Goal: Navigation & Orientation: Find specific page/section

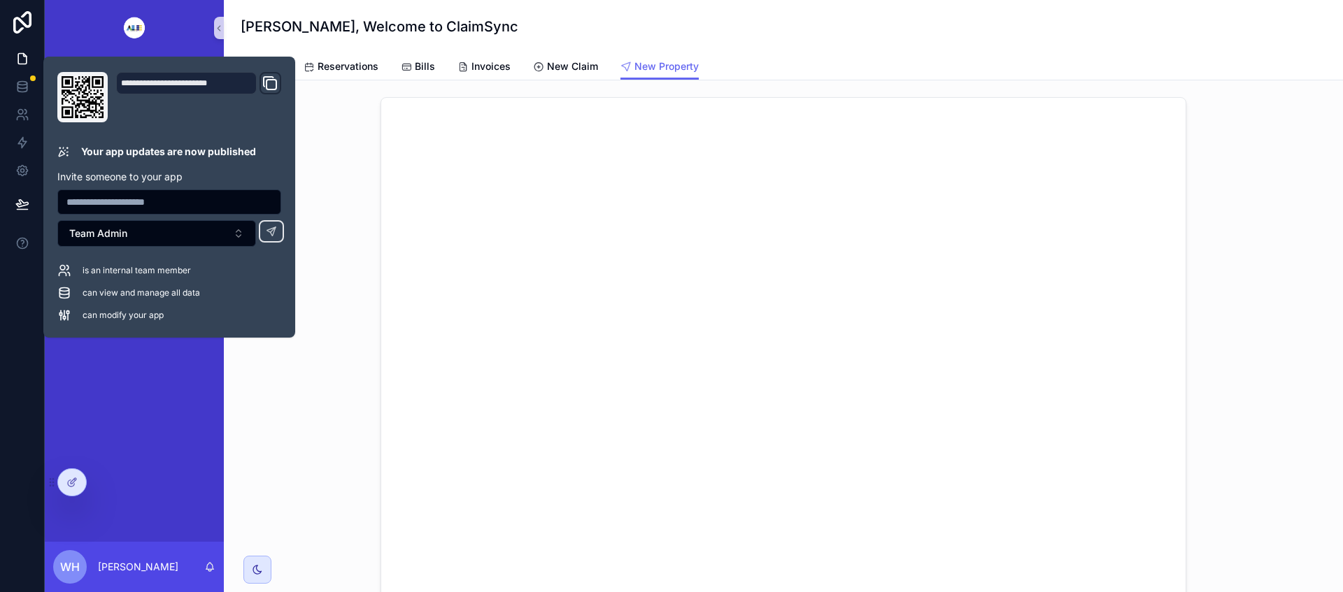
click at [197, 398] on div "Claim Dashboard Policyholders Financials Available Properties 380 Reservations …" at bounding box center [134, 299] width 179 height 486
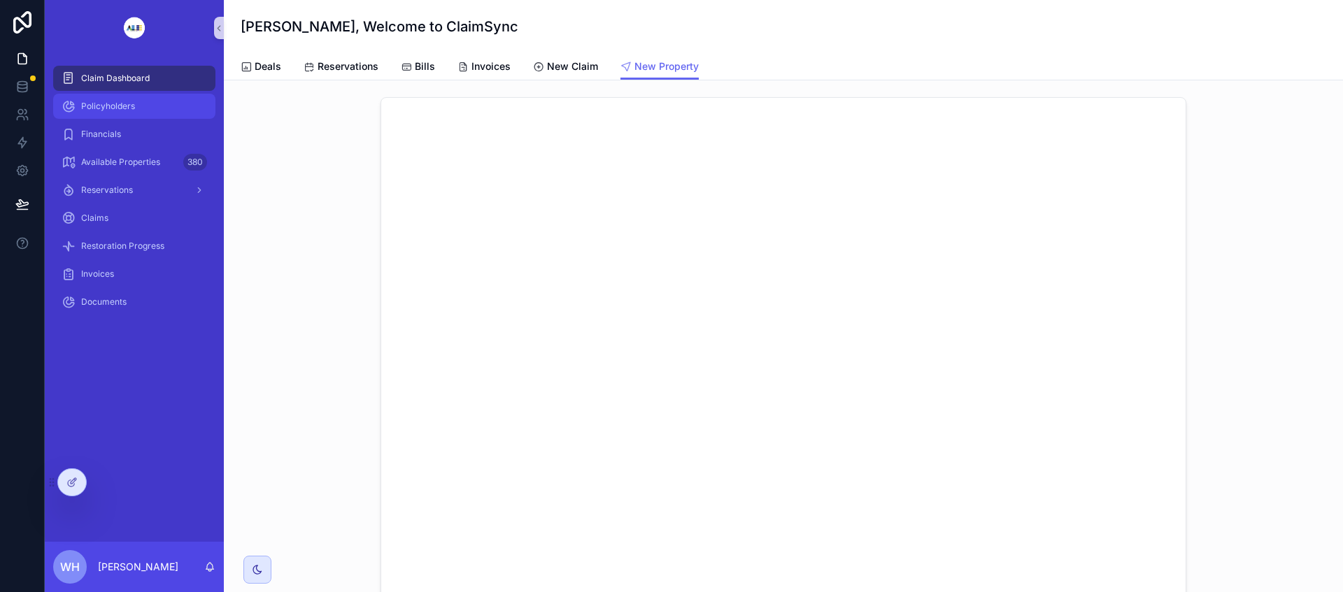
click at [143, 107] on div "Policyholders" at bounding box center [134, 106] width 145 height 22
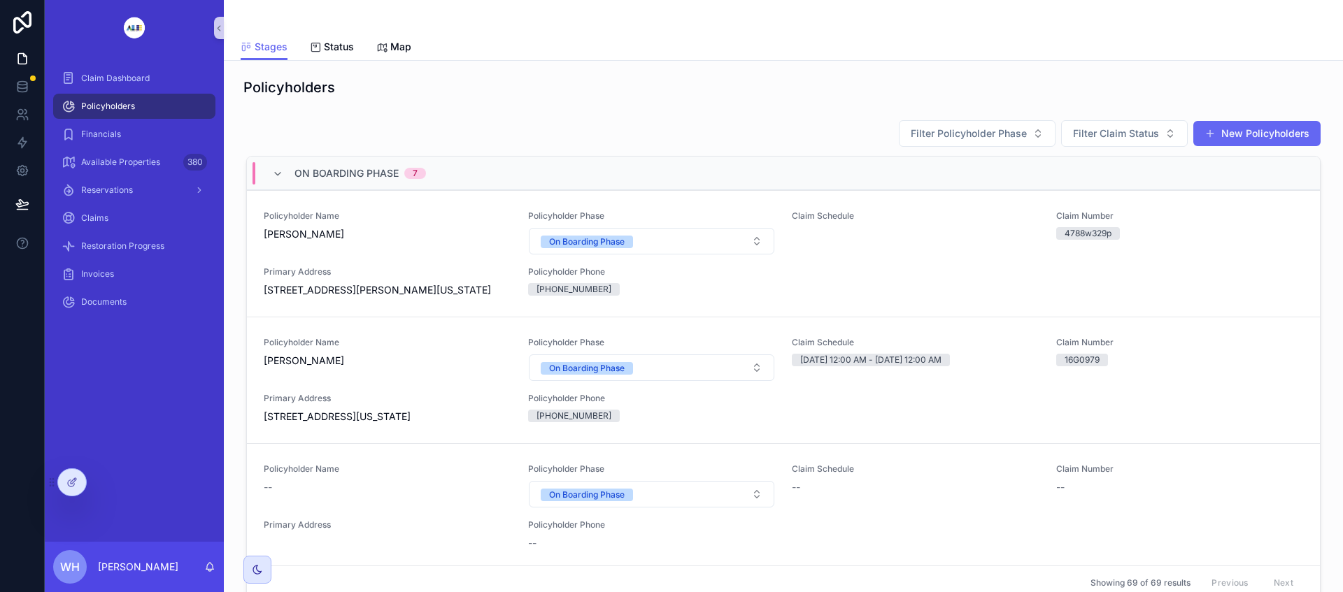
click at [73, 480] on icon at bounding box center [74, 481] width 6 height 6
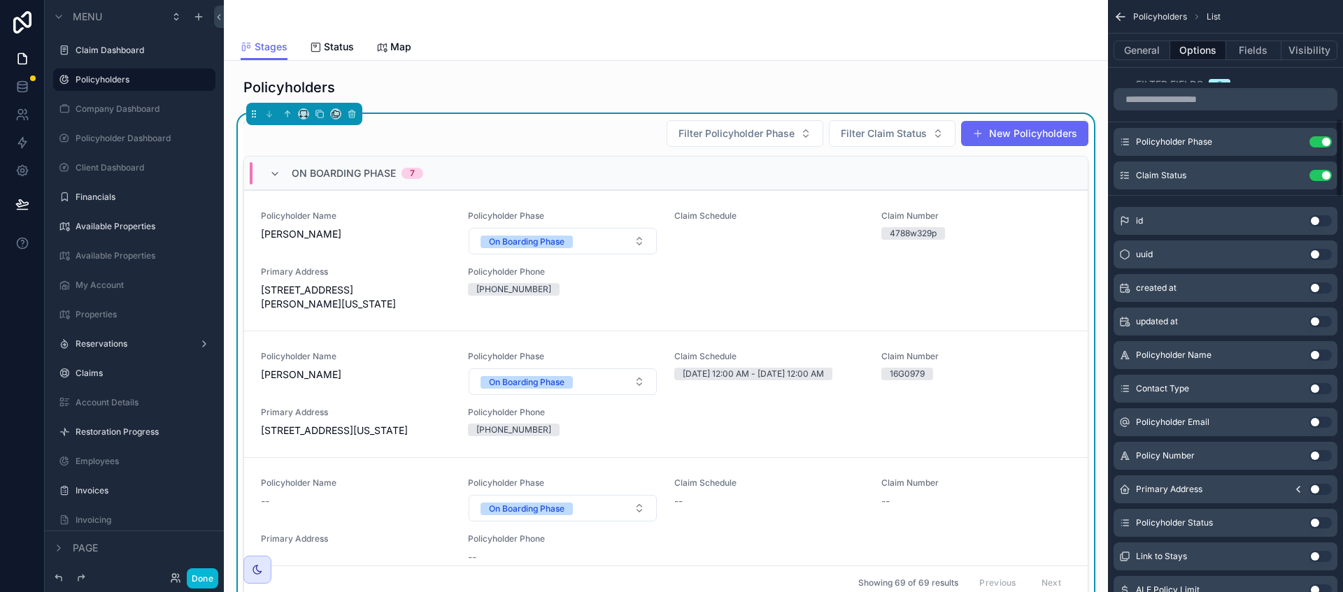
scroll to position [874, 0]
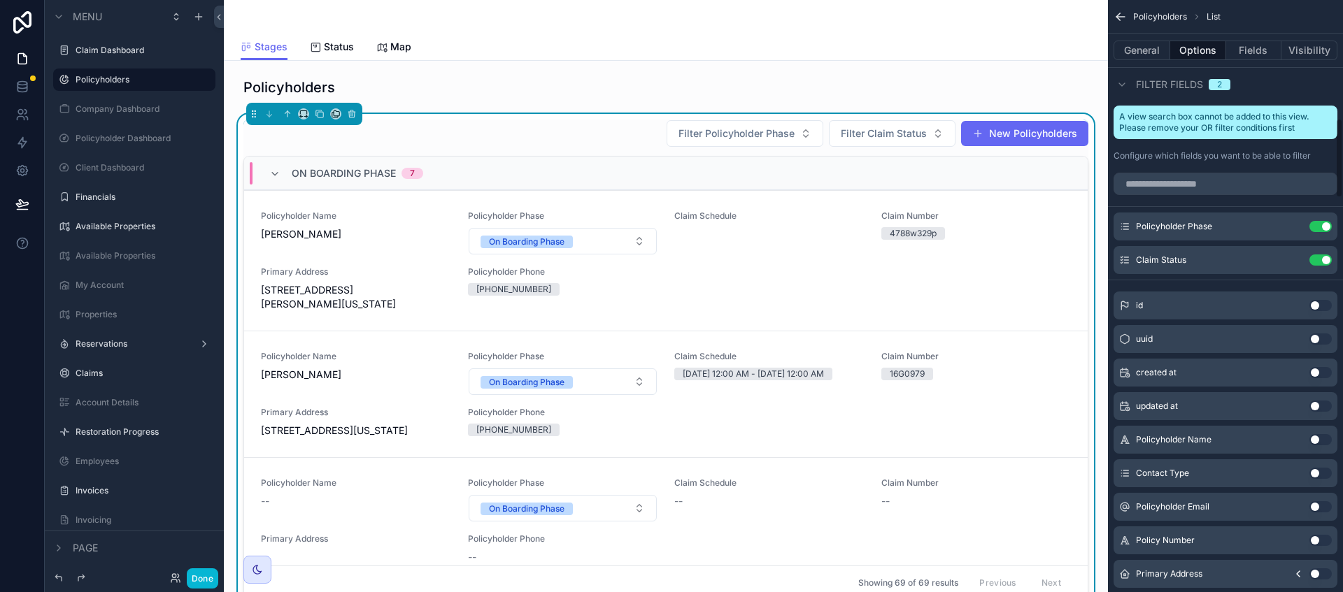
click at [1139, 48] on button "General" at bounding box center [1141, 51] width 57 height 20
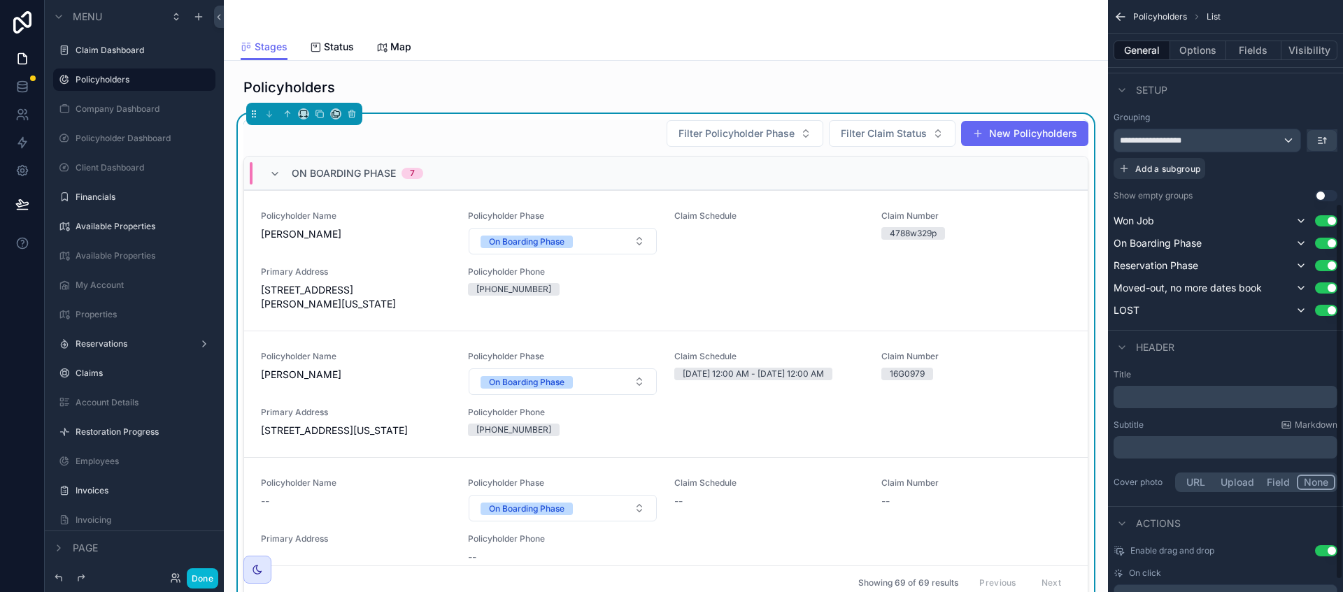
scroll to position [340, 0]
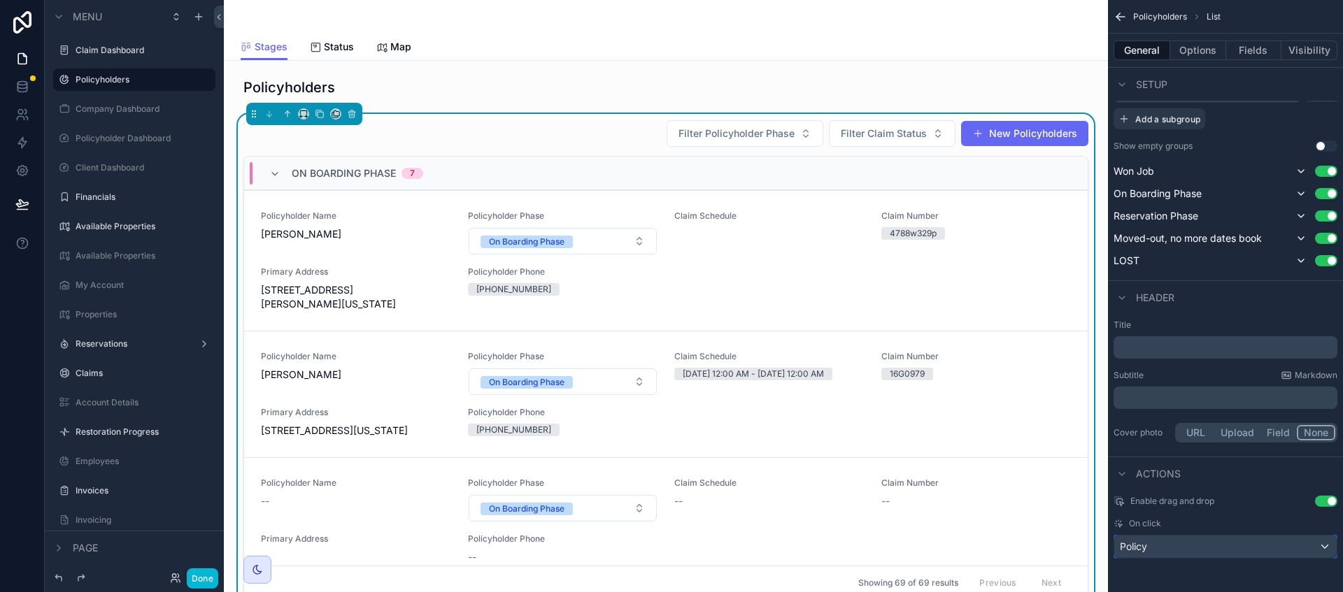
click at [1192, 544] on div "Policy" at bounding box center [1225, 547] width 222 height 22
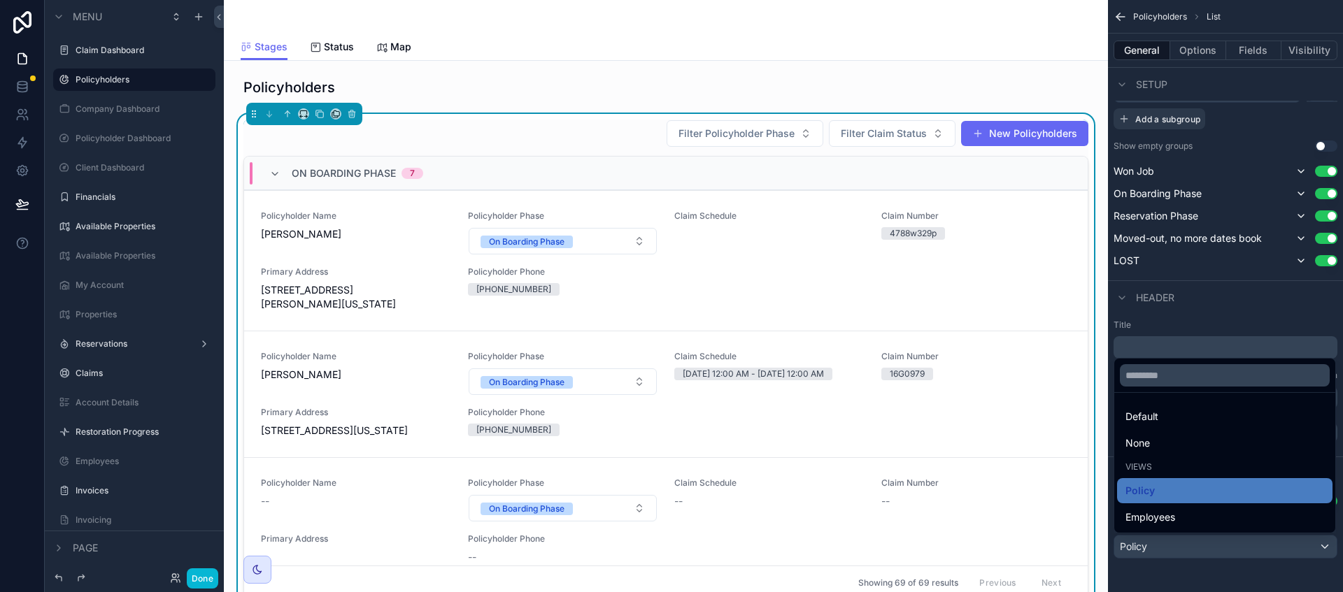
click at [1153, 512] on span "Employees" at bounding box center [1150, 517] width 50 height 17
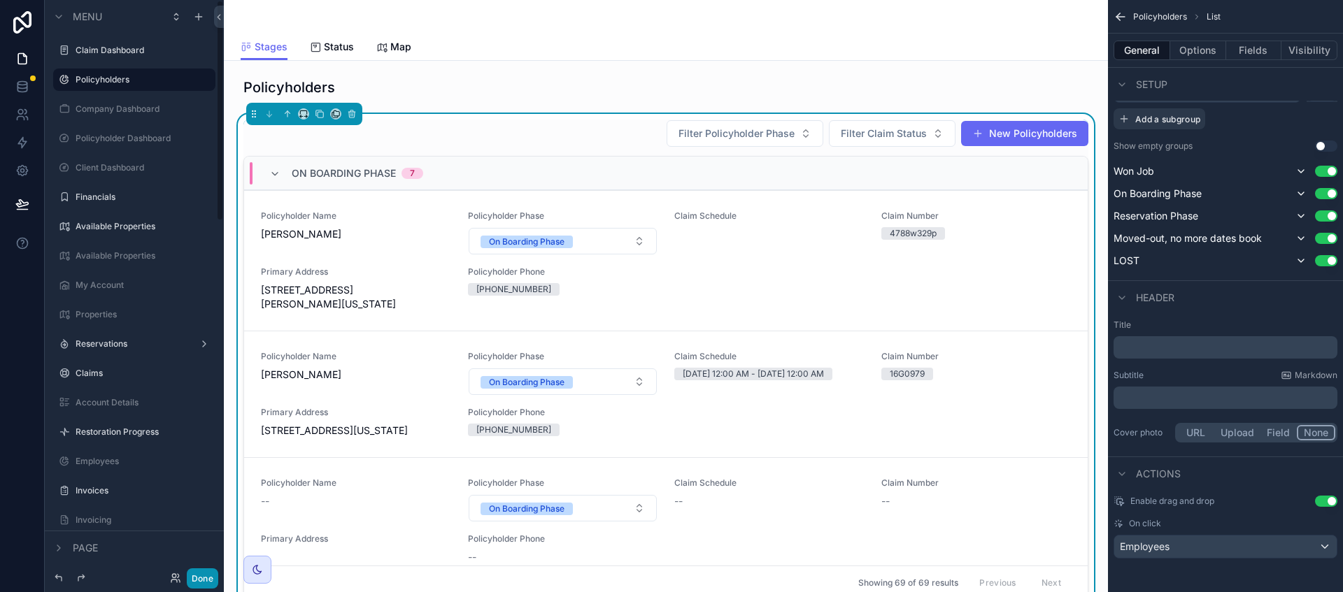
click at [204, 583] on button "Done" at bounding box center [202, 579] width 31 height 20
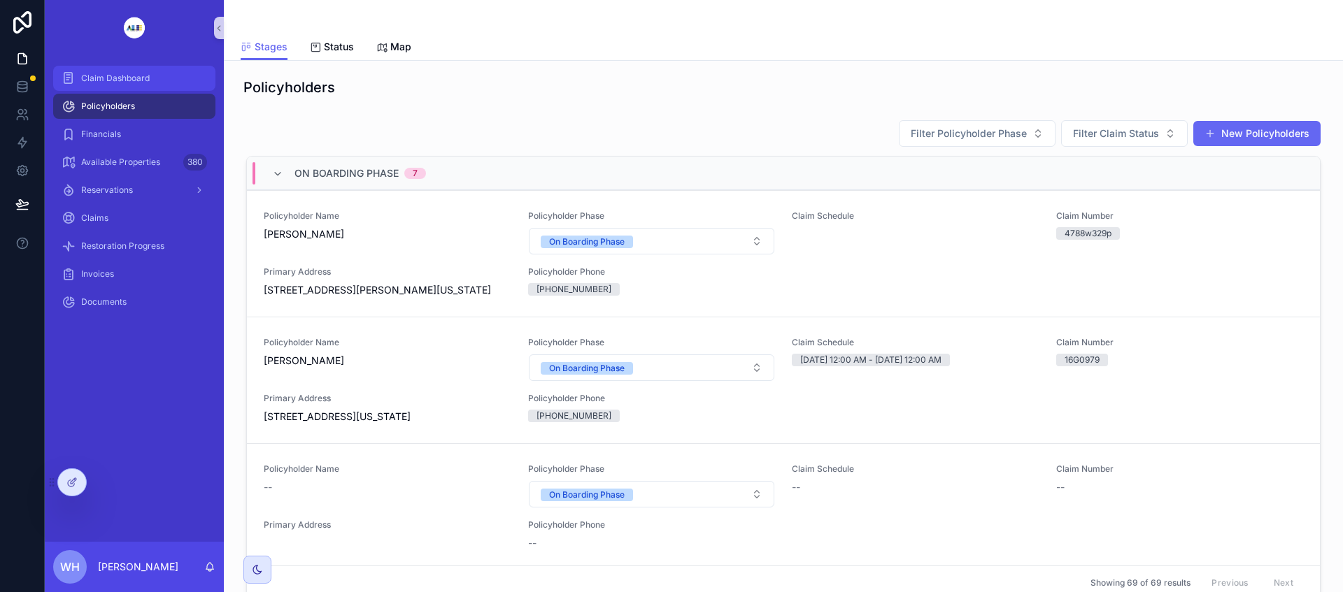
click at [134, 78] on span "Claim Dashboard" at bounding box center [115, 78] width 69 height 11
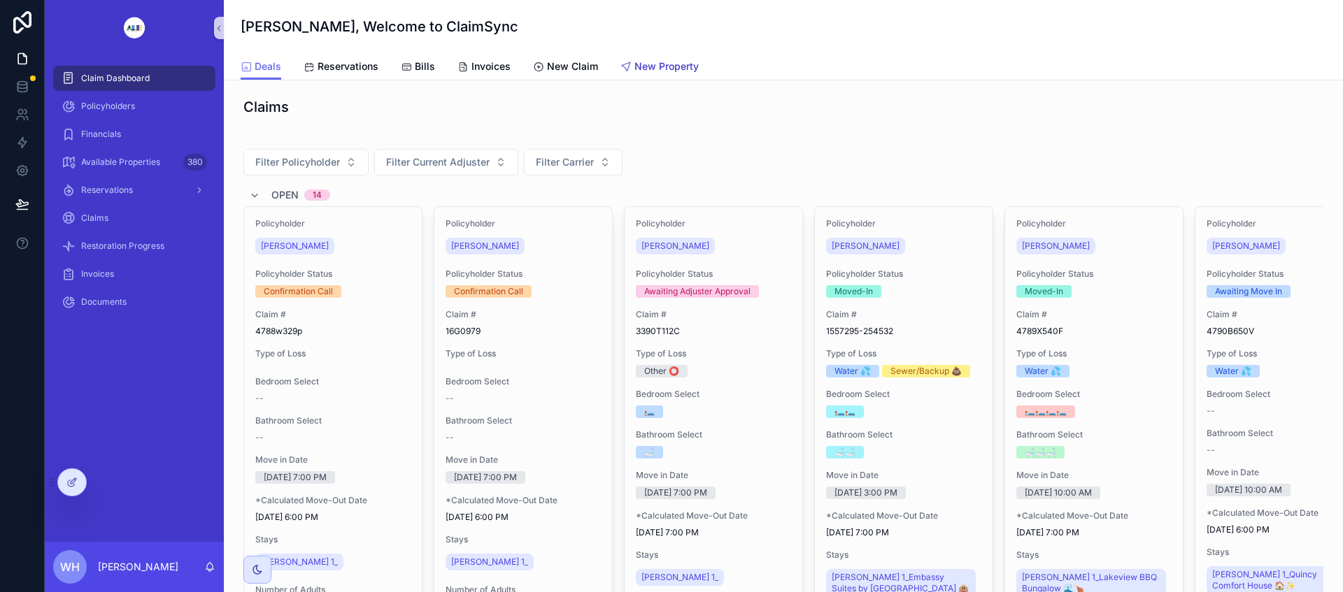
click at [646, 71] on span "New Property" at bounding box center [666, 66] width 64 height 14
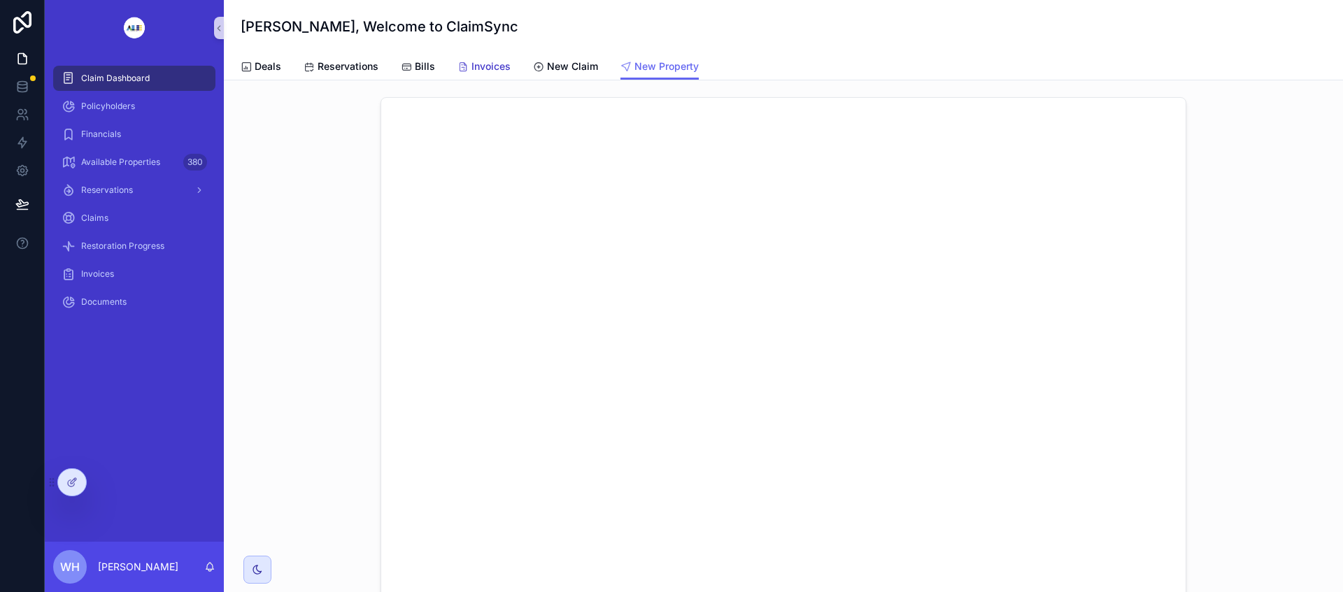
click at [493, 67] on span "Invoices" at bounding box center [490, 66] width 39 height 14
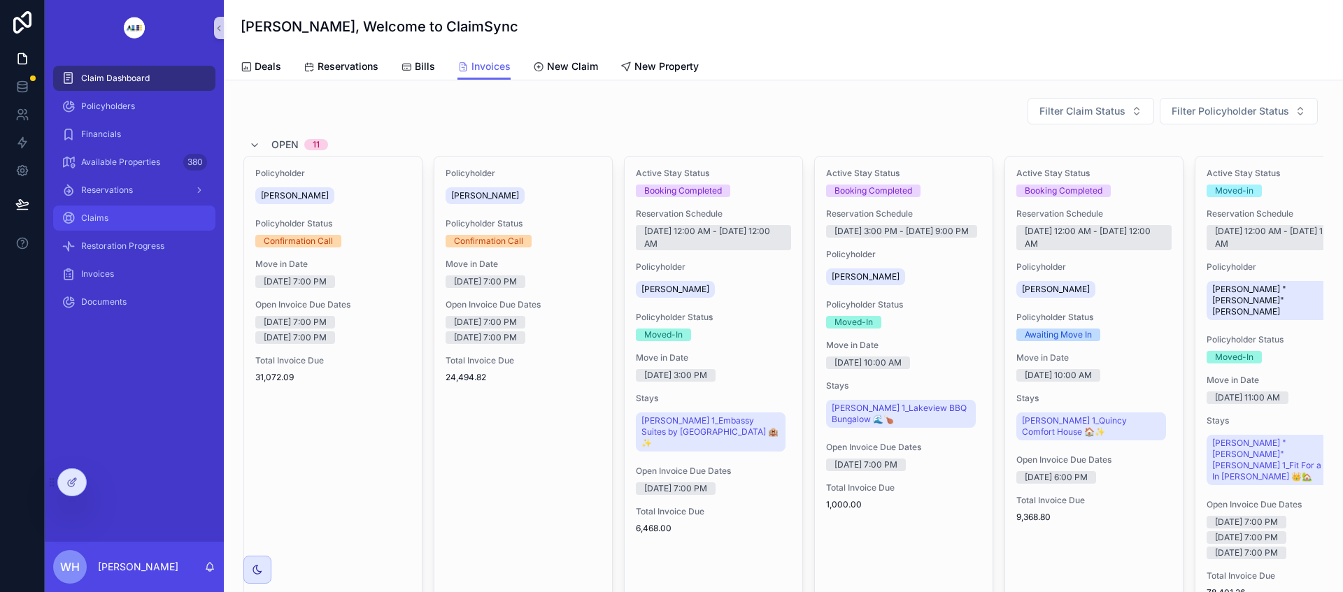
click at [101, 221] on span "Claims" at bounding box center [94, 218] width 27 height 11
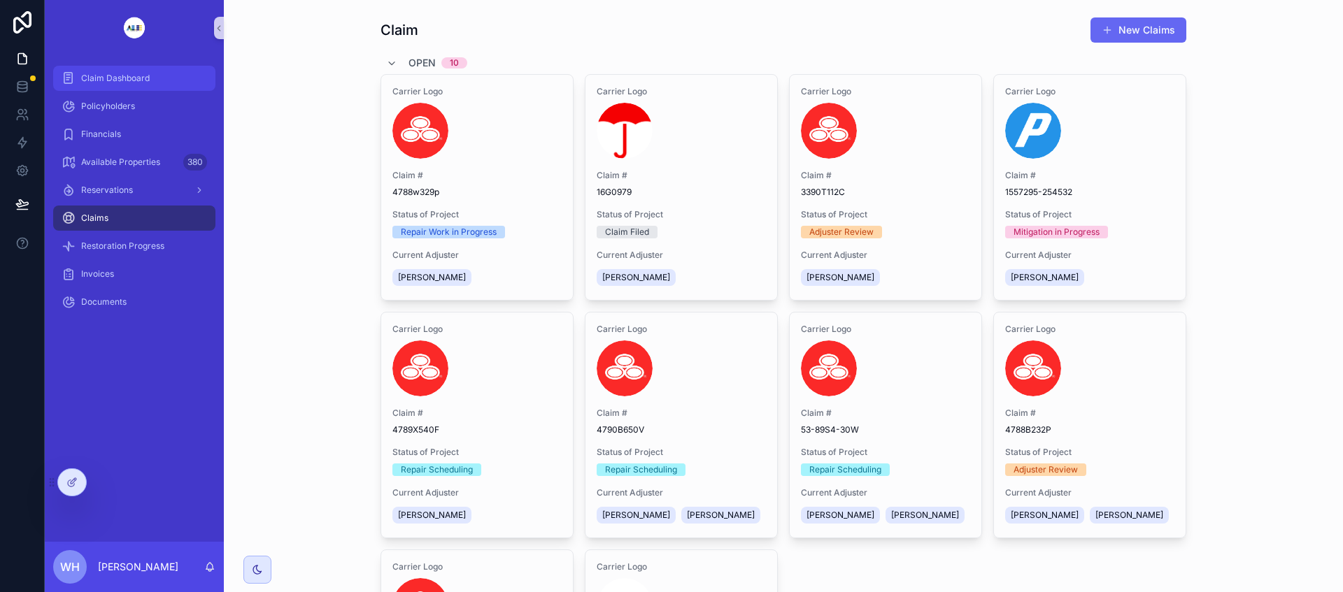
click at [103, 83] on span "Claim Dashboard" at bounding box center [115, 78] width 69 height 11
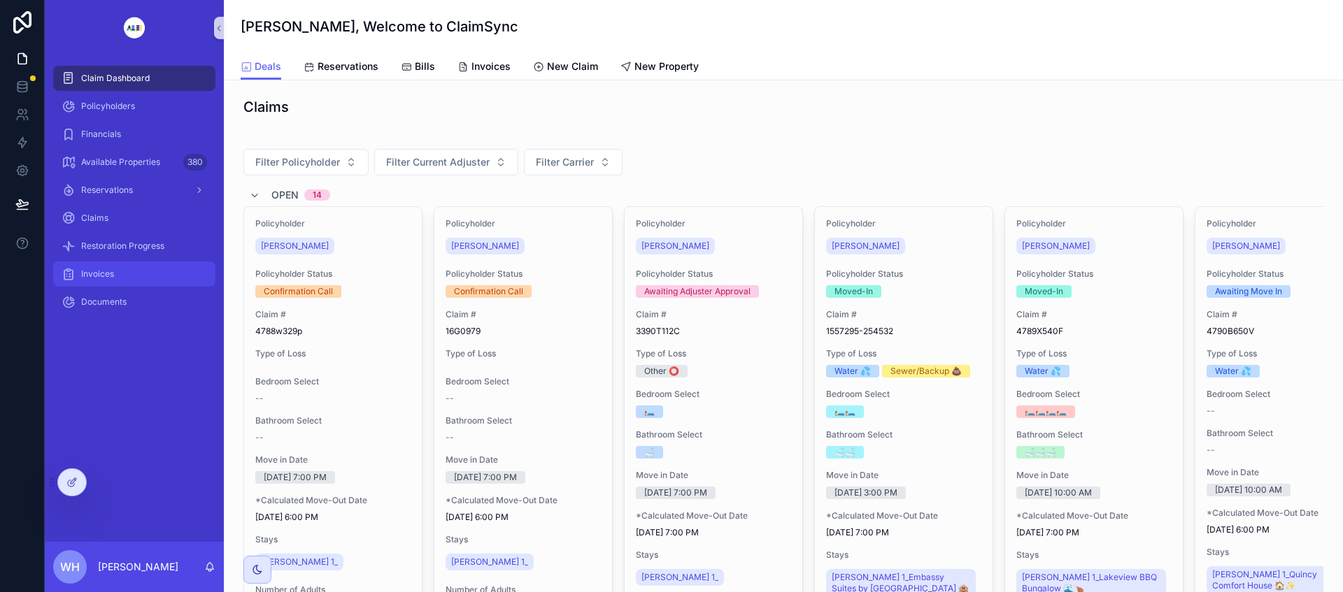
click at [99, 278] on span "Invoices" at bounding box center [97, 274] width 33 height 11
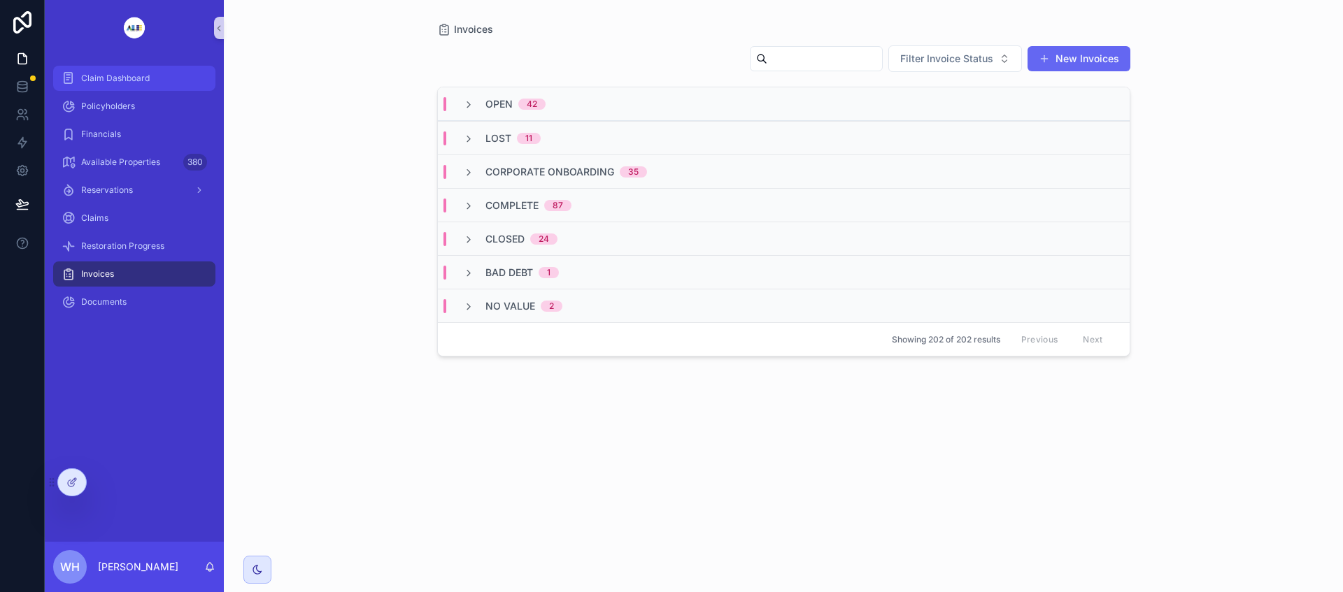
click at [120, 77] on span "Claim Dashboard" at bounding box center [115, 78] width 69 height 11
